Goal: Task Accomplishment & Management: Use online tool/utility

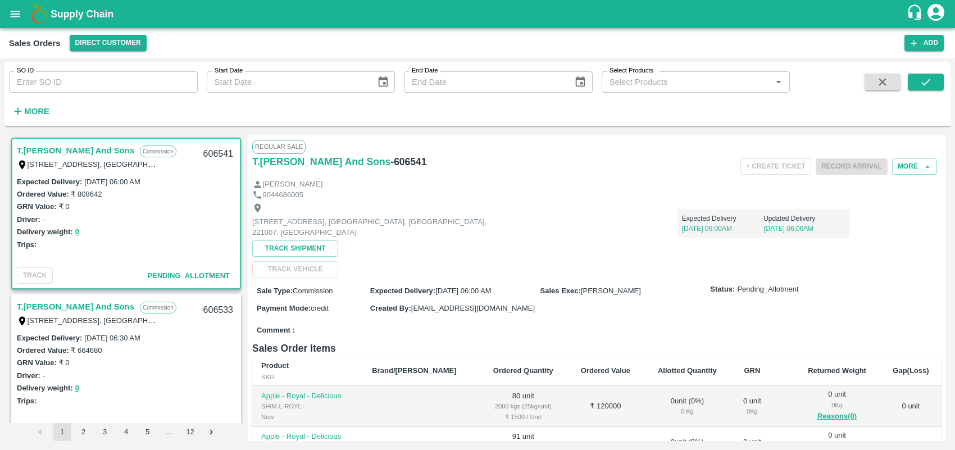
click at [35, 107] on strong "More" at bounding box center [36, 111] width 25 height 9
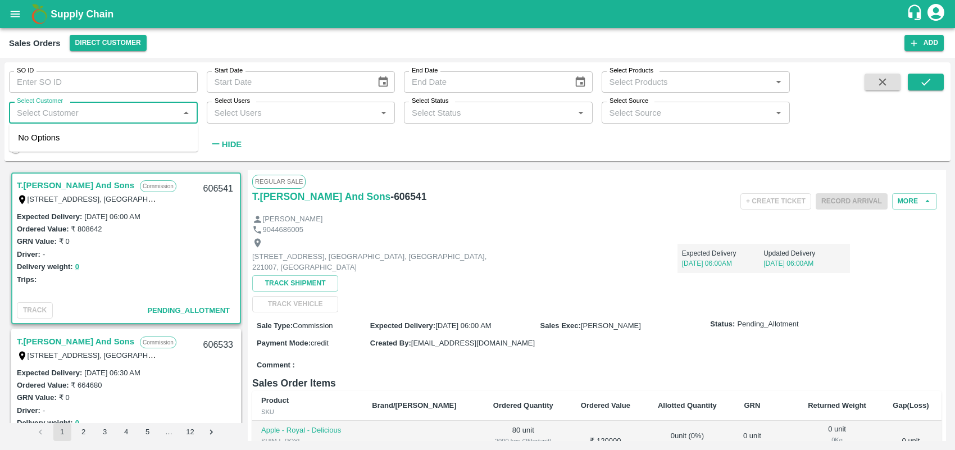
click at [74, 116] on input "Select Customer" at bounding box center [93, 112] width 163 height 15
type input "green spi"
click at [29, 142] on input "checkbox" at bounding box center [29, 142] width 22 height 22
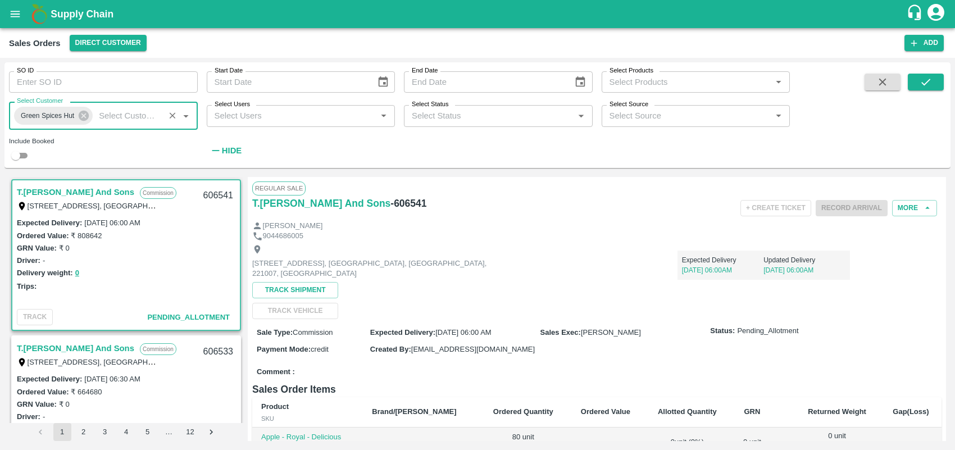
click at [26, 155] on input "checkbox" at bounding box center [16, 155] width 40 height 13
checkbox input "true"
click at [934, 88] on button "submit" at bounding box center [926, 82] width 36 height 17
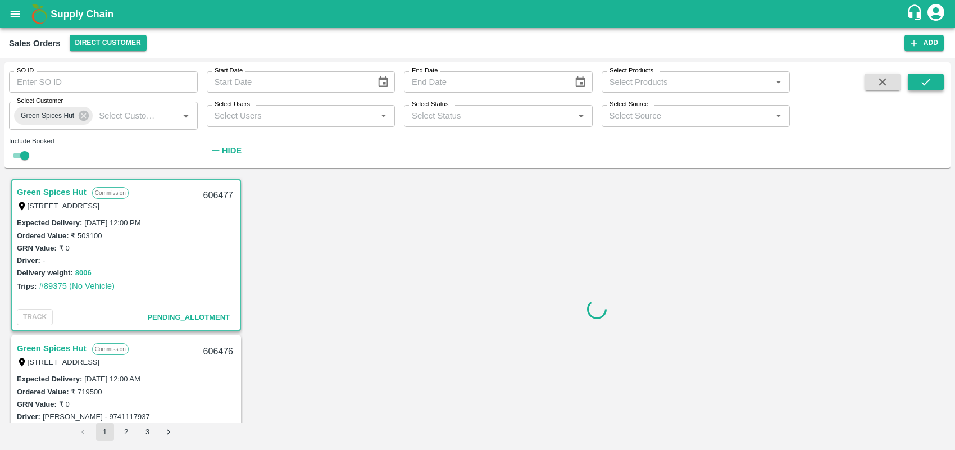
scroll to position [2, 0]
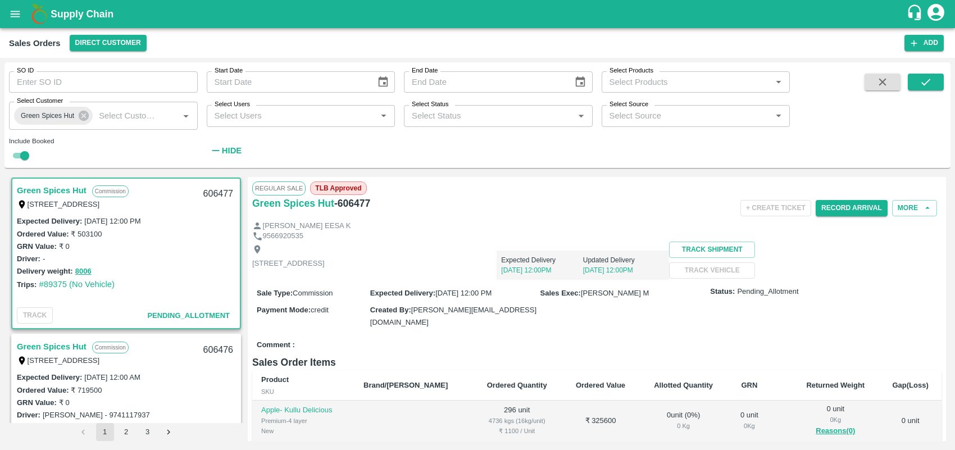
click at [52, 184] on link "Green Spices Hut" at bounding box center [52, 190] width 70 height 15
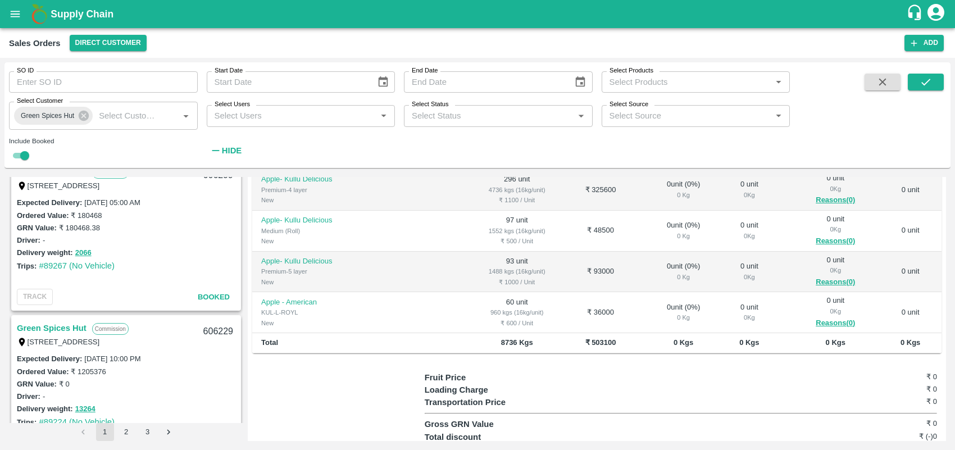
scroll to position [456, 0]
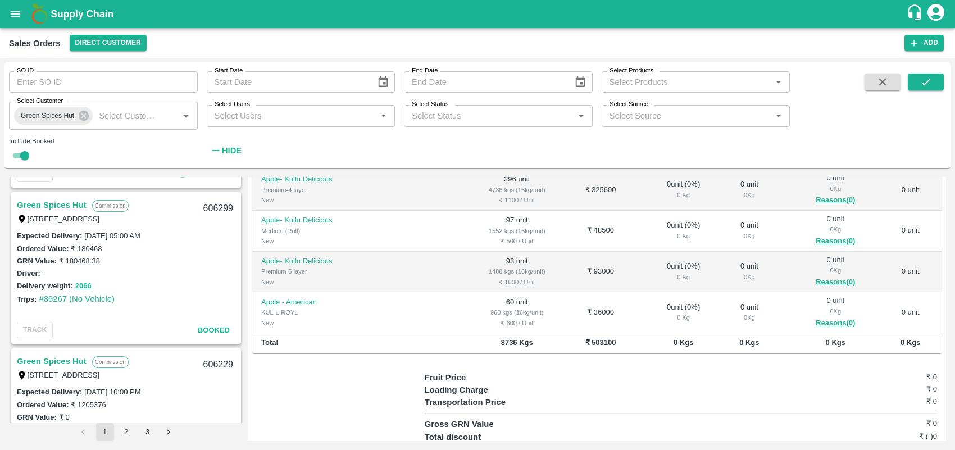
click at [56, 205] on link "Green Spices Hut" at bounding box center [52, 205] width 70 height 15
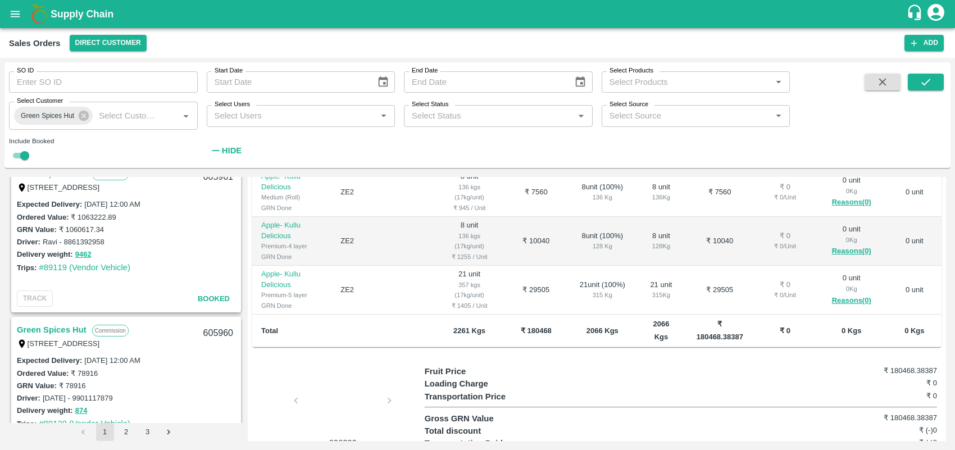
scroll to position [911, 0]
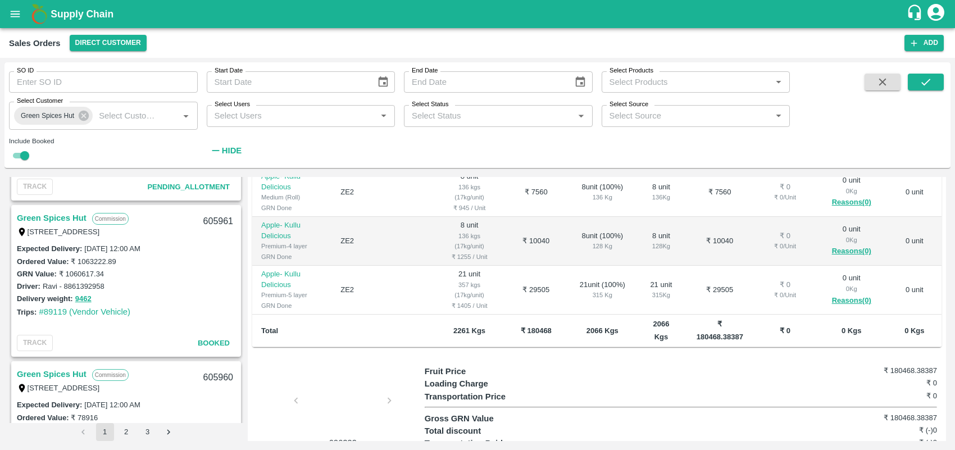
click at [66, 212] on link "Green Spices Hut" at bounding box center [52, 218] width 70 height 15
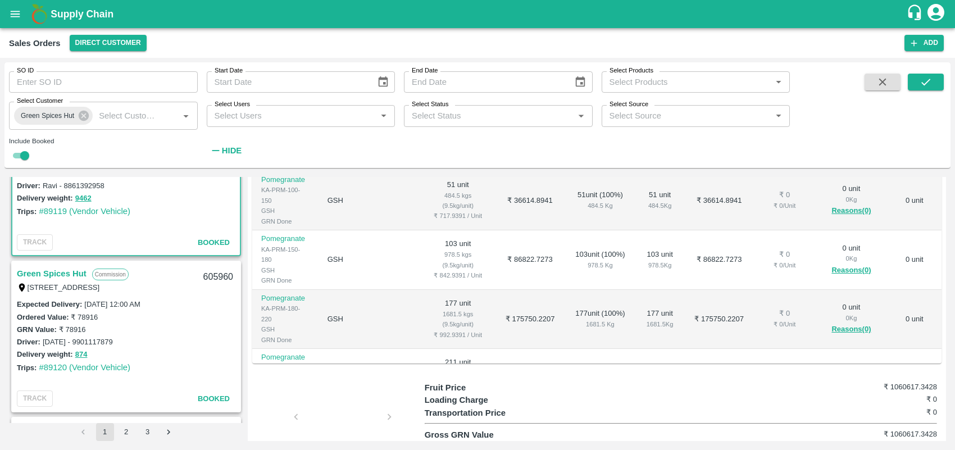
scroll to position [1023, 0]
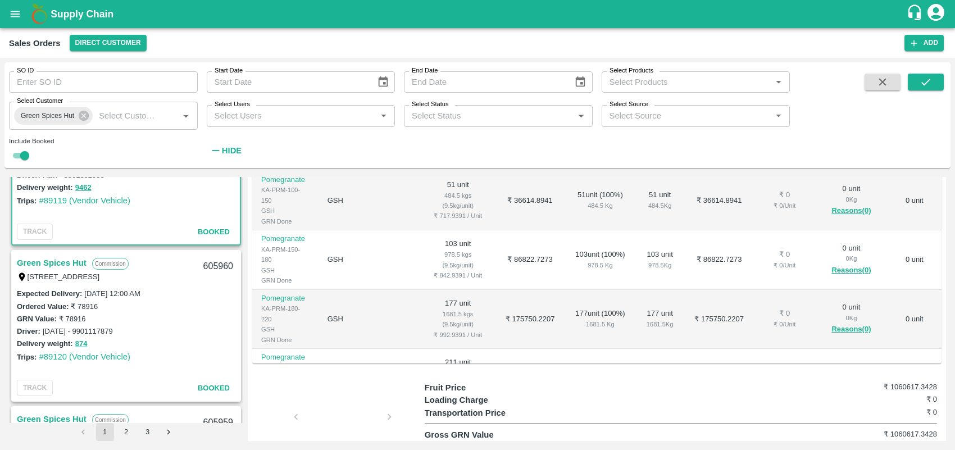
click at [63, 262] on link "Green Spices Hut" at bounding box center [52, 263] width 70 height 15
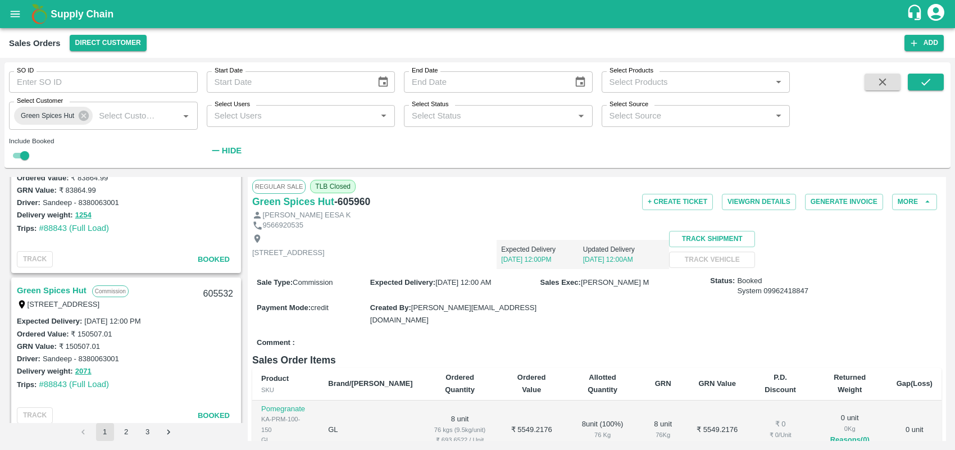
scroll to position [2434, 0]
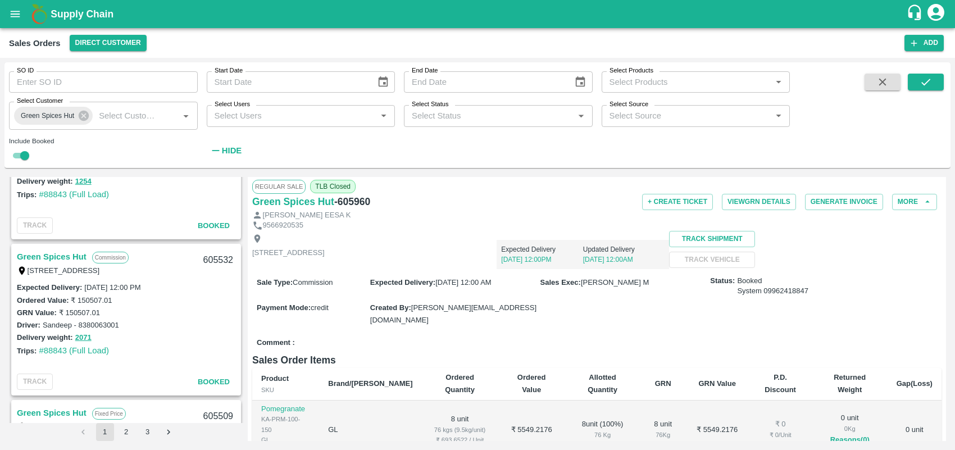
click at [243, 342] on div "Green Spices Hut Commission [STREET_ADDRESS] 606477 Expected Delivery : [DATE] …" at bounding box center [126, 300] width 234 height 246
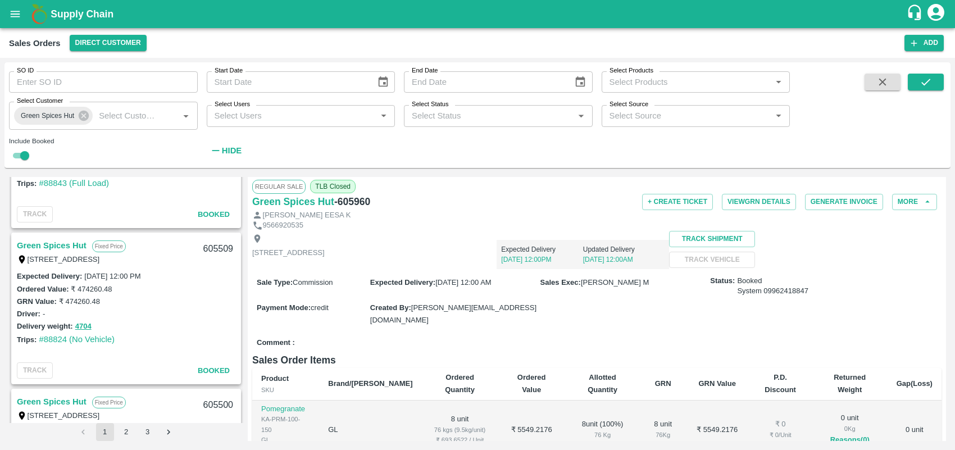
click at [60, 246] on link "Green Spices Hut" at bounding box center [52, 245] width 70 height 15
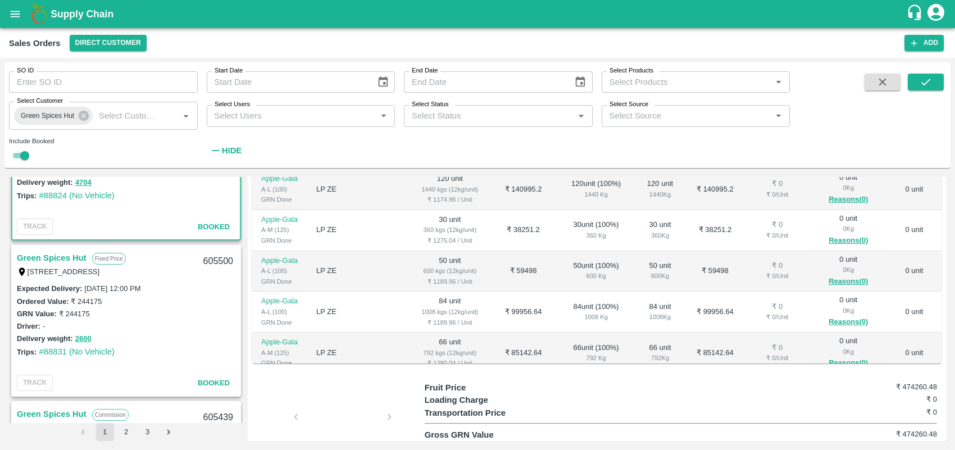
scroll to position [2757, 0]
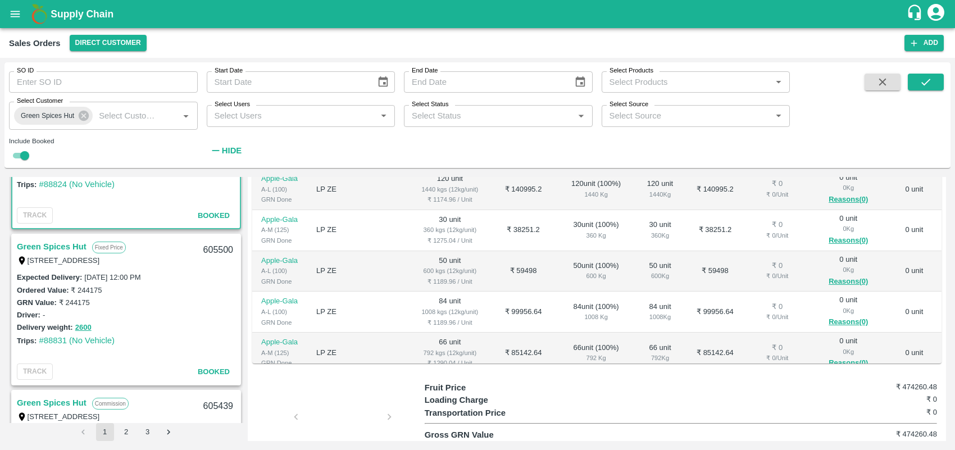
click at [55, 240] on link "Green Spices Hut" at bounding box center [52, 246] width 70 height 15
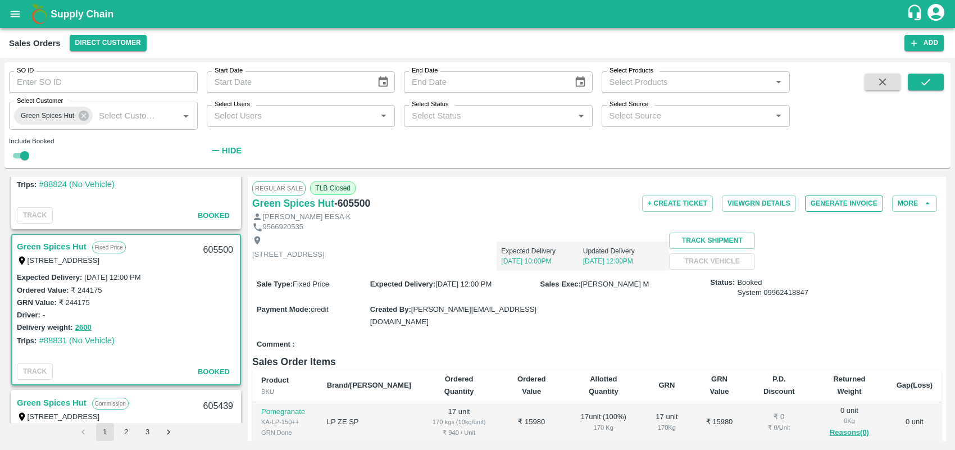
click at [861, 200] on button "Generate Invoice" at bounding box center [844, 204] width 78 height 16
click at [492, 46] on div "Sales Orders Direct Customer" at bounding box center [457, 43] width 896 height 16
